Goal: Find specific page/section: Find specific page/section

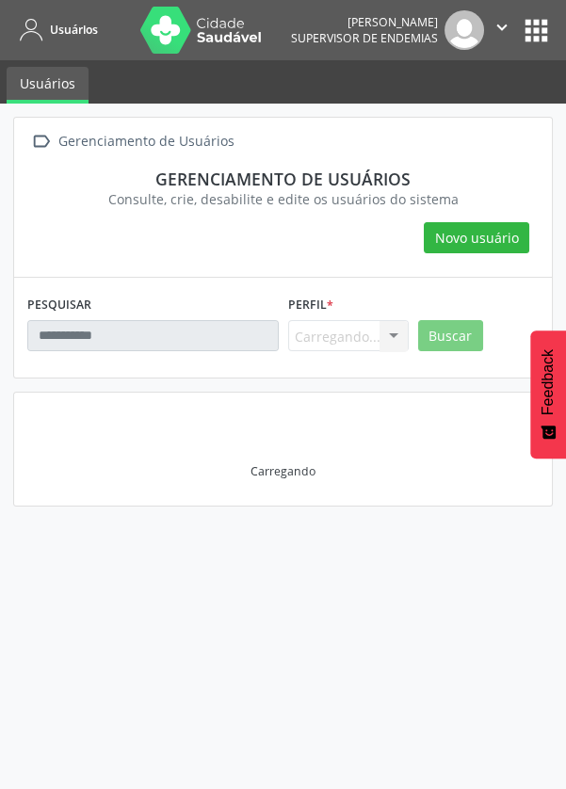
click at [283, 65] on ul "Usuários" at bounding box center [283, 81] width 566 height 43
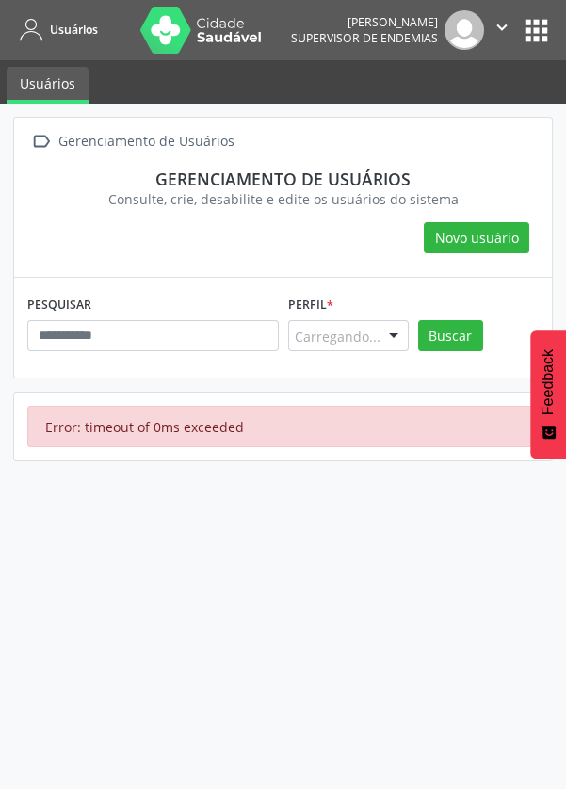
click at [495, 26] on icon "" at bounding box center [502, 27] width 21 height 21
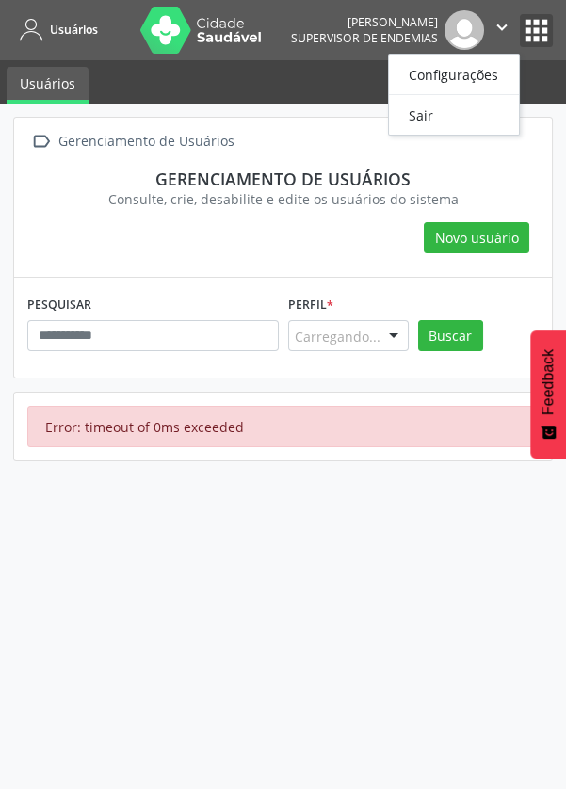
click at [528, 31] on button "apps" at bounding box center [536, 30] width 33 height 33
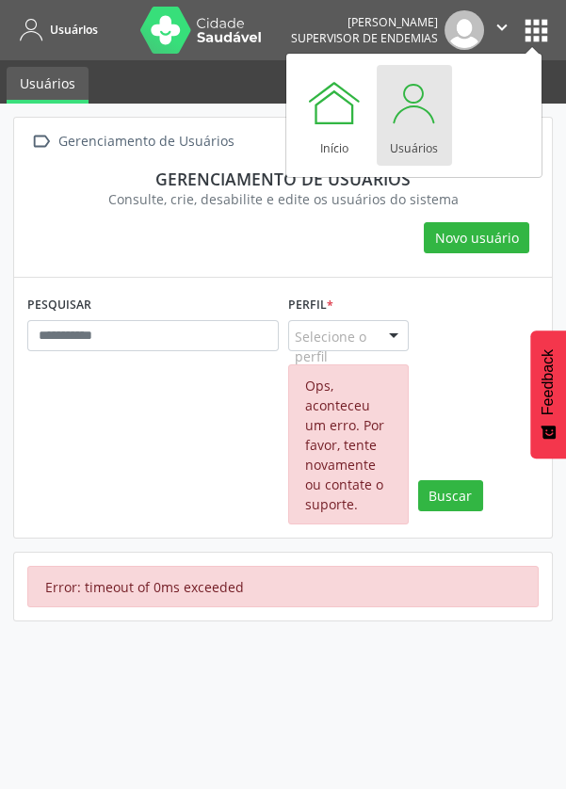
click at [426, 141] on div "Usuários" at bounding box center [414, 143] width 48 height 25
